Goal: Find specific page/section: Find specific page/section

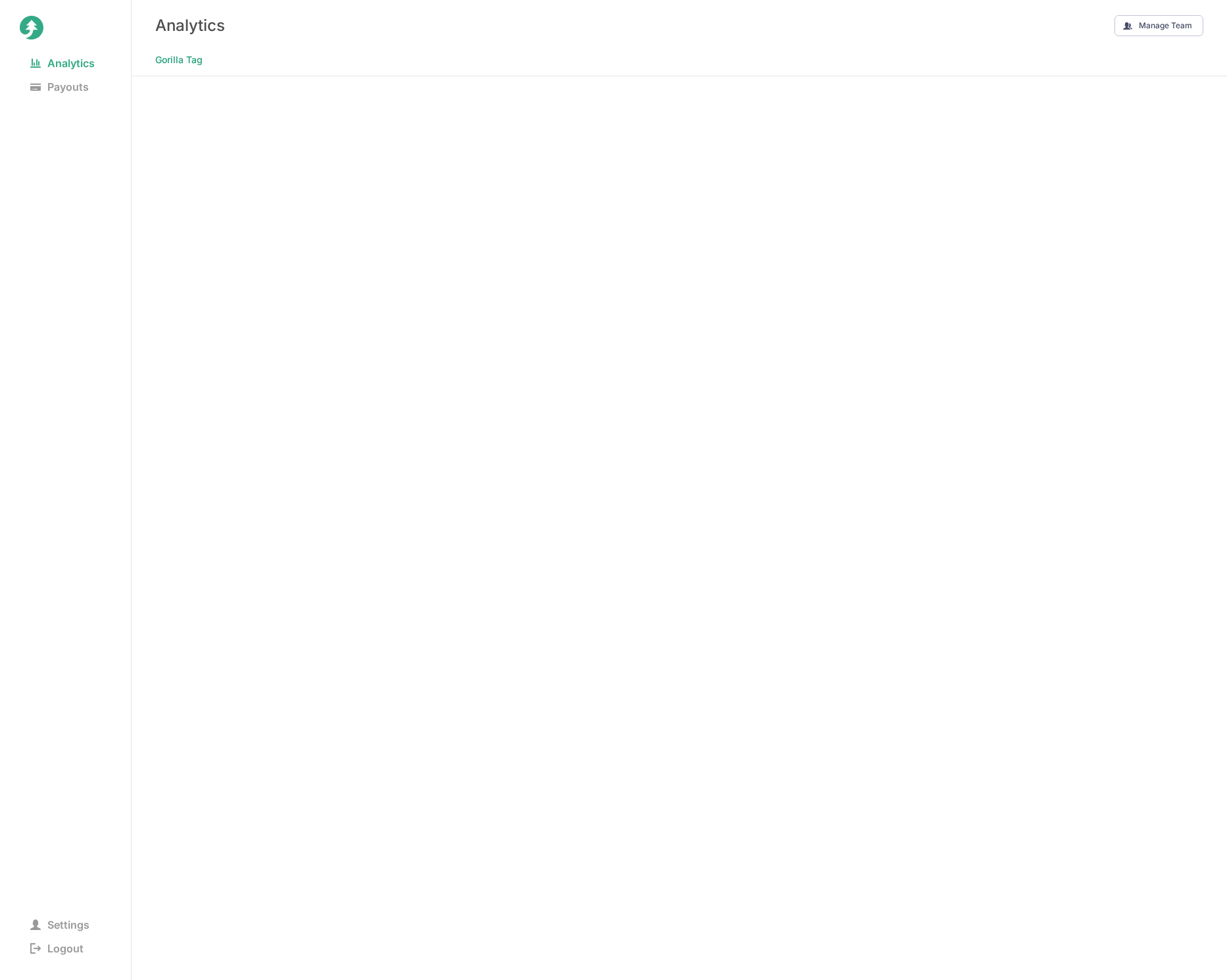
click at [112, 368] on div "Analytics Payouts Settings Logout" at bounding box center [66, 490] width 131 height 980
drag, startPoint x: 49, startPoint y: 323, endPoint x: 58, endPoint y: 321, distance: 9.2
click at [49, 323] on nav "Analytics Payouts" at bounding box center [66, 279] width 92 height 455
click at [108, 151] on nav "Analytics Payouts" at bounding box center [66, 279] width 92 height 455
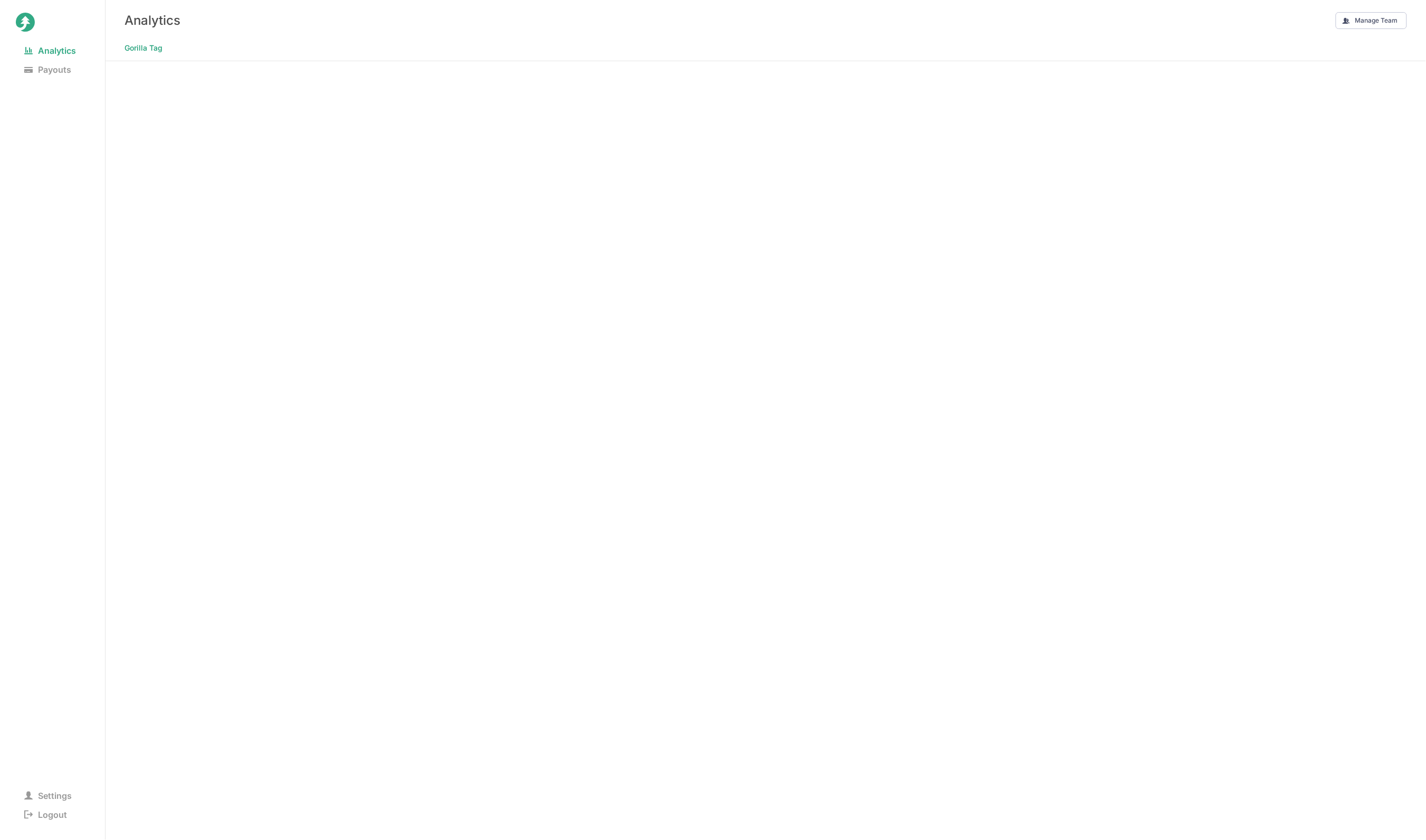
click at [29, 121] on nav "Analytics Payouts" at bounding box center [53, 237] width 74 height 392
